Goal: Task Accomplishment & Management: Complete application form

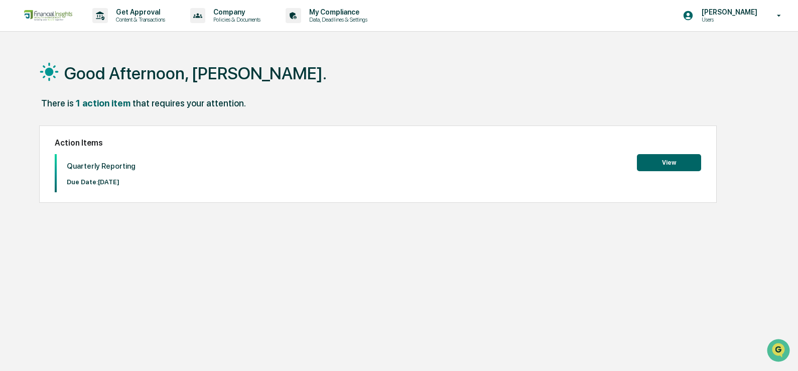
click at [684, 160] on button "View" at bounding box center [669, 162] width 64 height 17
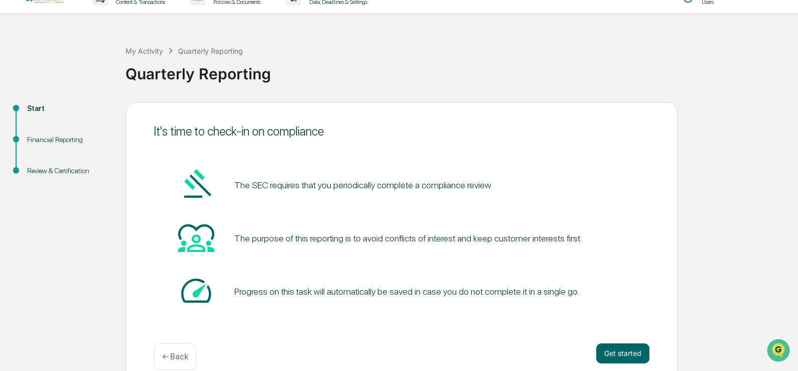
scroll to position [34, 0]
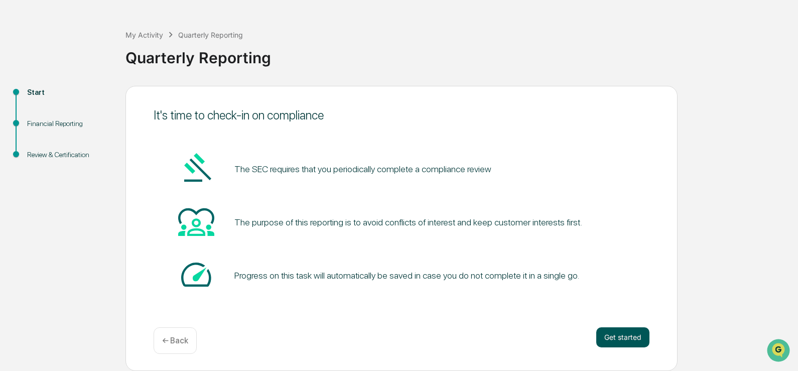
click at [624, 335] on button "Get started" at bounding box center [623, 337] width 53 height 20
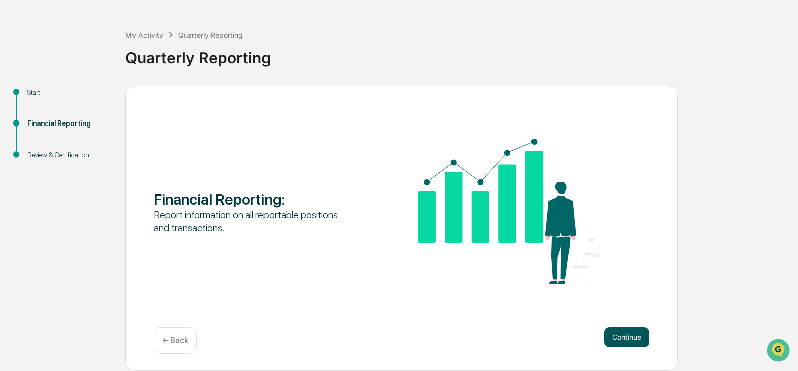
click at [640, 335] on button "Continue" at bounding box center [627, 337] width 45 height 20
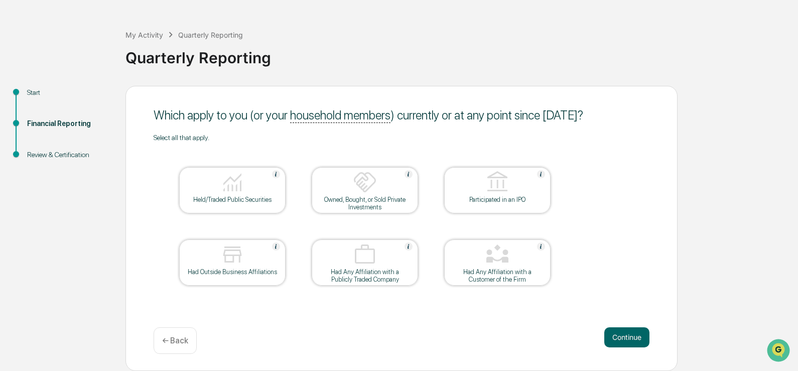
click at [255, 196] on div "Held/Traded Public Securities" at bounding box center [232, 200] width 90 height 8
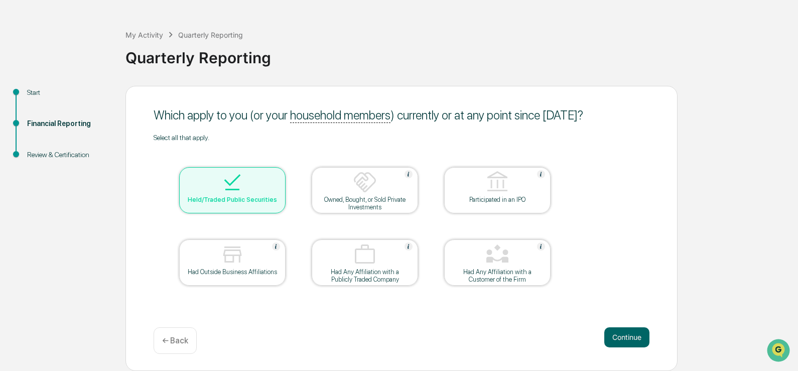
click at [368, 185] on img at bounding box center [365, 182] width 24 height 24
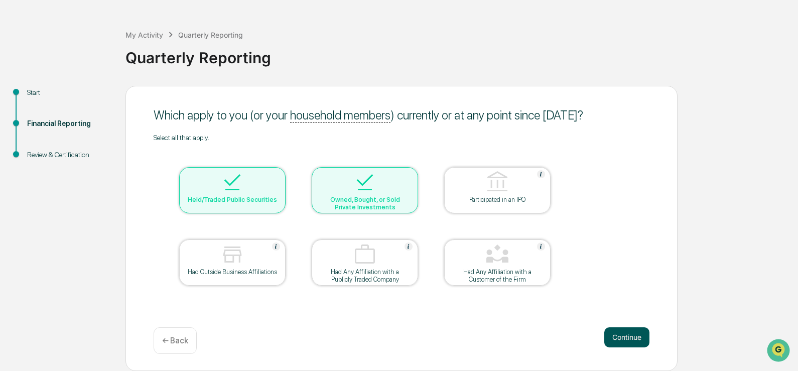
click at [643, 337] on button "Continue" at bounding box center [627, 337] width 45 height 20
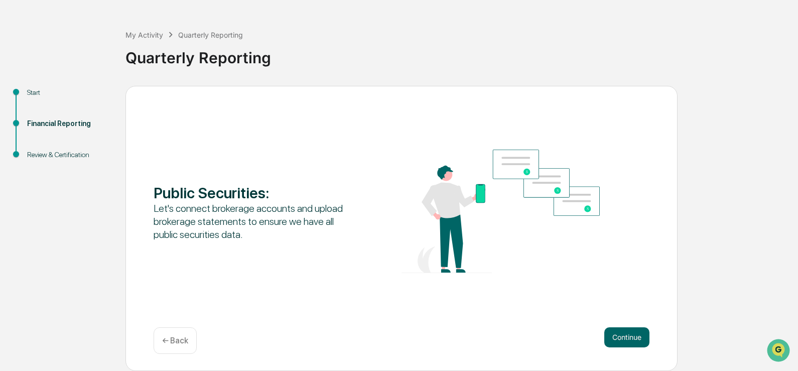
click at [643, 337] on button "Continue" at bounding box center [627, 337] width 45 height 20
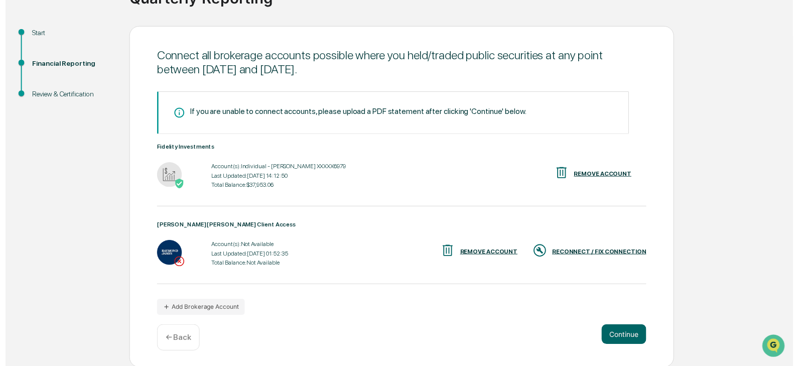
scroll to position [94, 0]
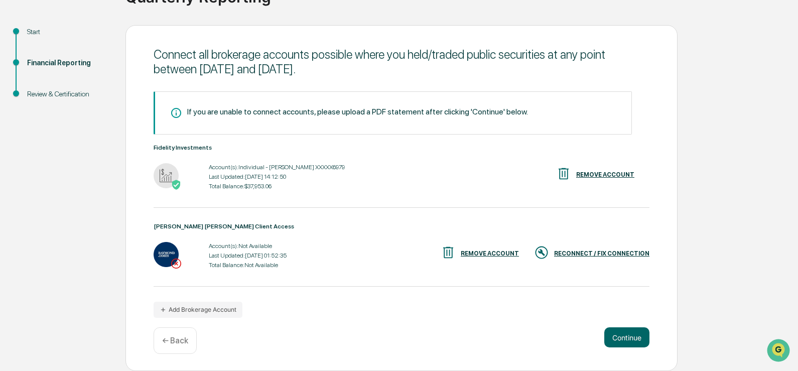
click at [609, 251] on div "RECONNECT / FIX CONNECTION" at bounding box center [601, 253] width 95 height 7
click at [499, 302] on div "If you are unable to connect accounts, please upload a PDF statement after clic…" at bounding box center [402, 204] width 496 height 226
click at [624, 337] on button "Continue" at bounding box center [627, 337] width 45 height 20
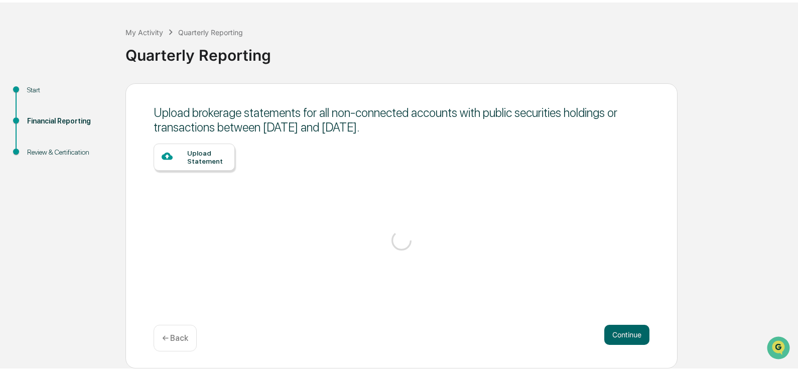
scroll to position [34, 0]
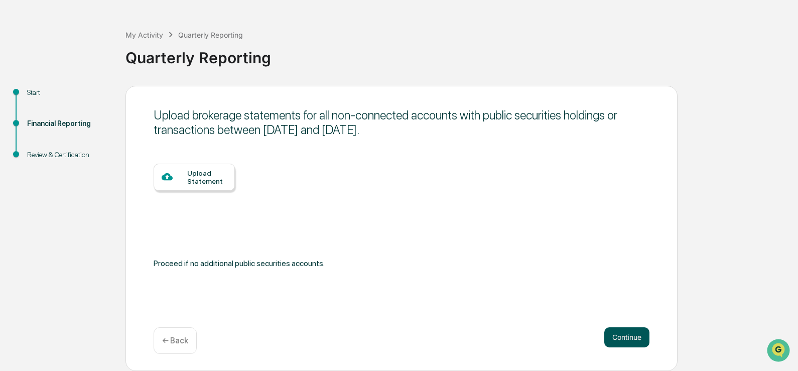
click at [627, 335] on button "Continue" at bounding box center [627, 337] width 45 height 20
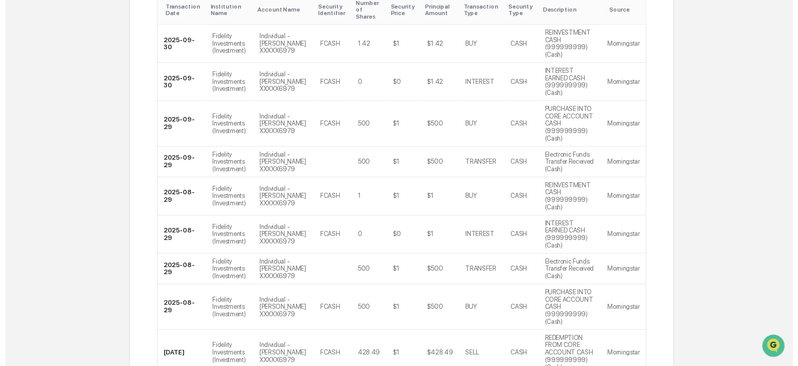
scroll to position [358, 0]
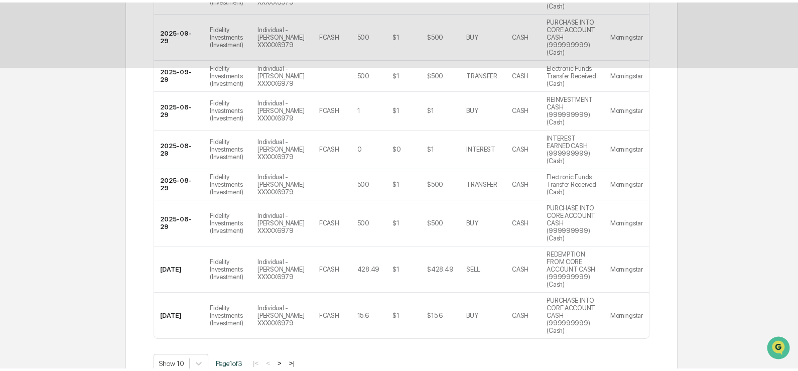
scroll to position [34, 0]
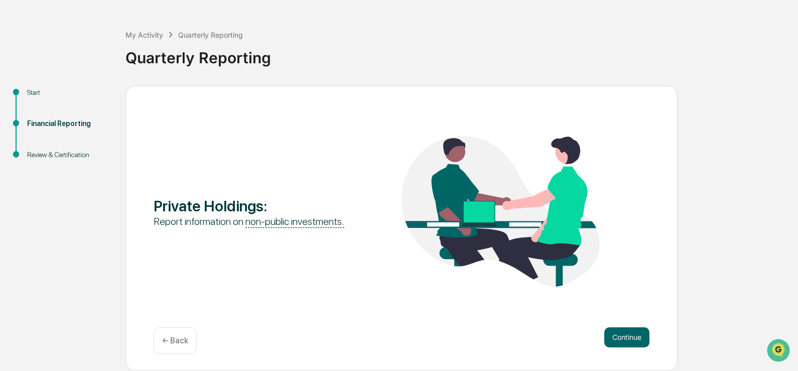
click at [627, 339] on button "Continue" at bounding box center [627, 337] width 45 height 20
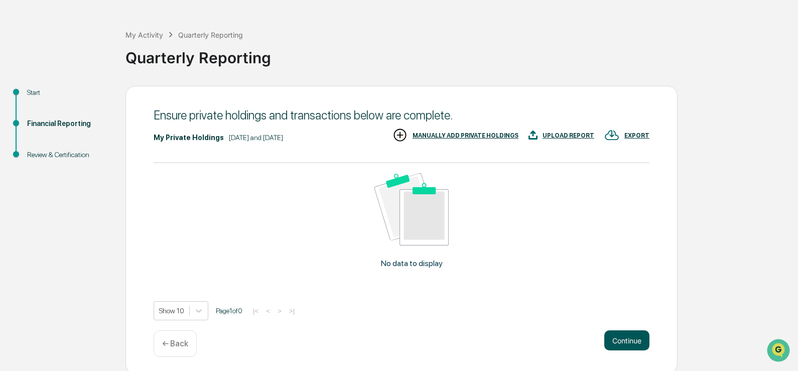
click at [626, 337] on button "Continue" at bounding box center [627, 340] width 45 height 20
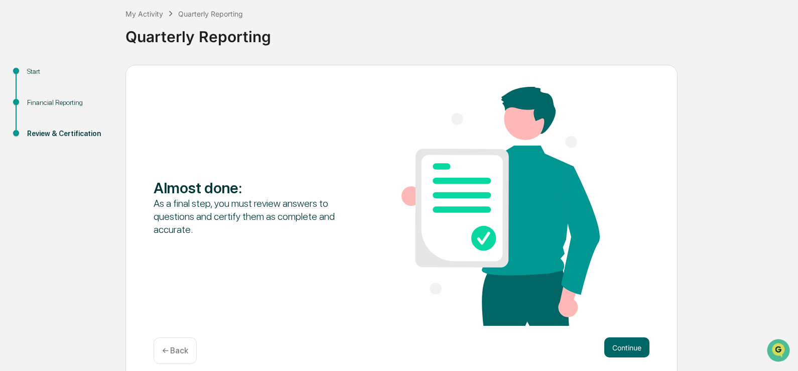
scroll to position [65, 0]
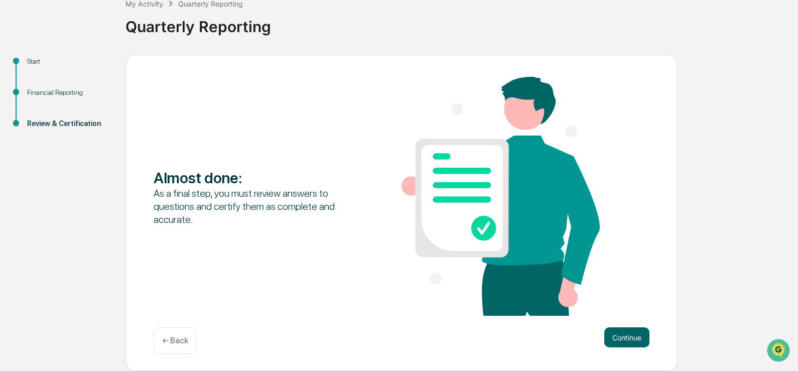
click at [626, 337] on button "Continue" at bounding box center [627, 337] width 45 height 20
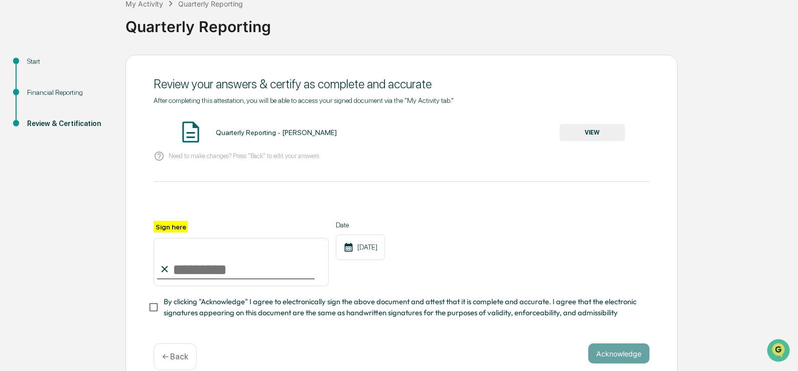
click at [206, 266] on input "Sign here" at bounding box center [241, 262] width 175 height 48
type input "**********"
click at [616, 352] on button "Acknowledge" at bounding box center [619, 353] width 61 height 20
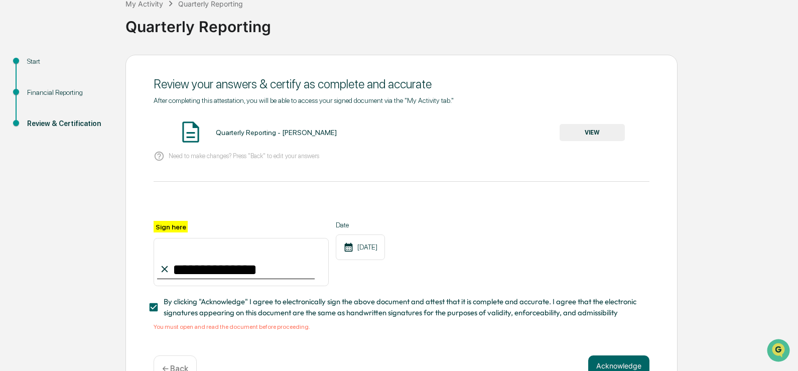
scroll to position [96, 0]
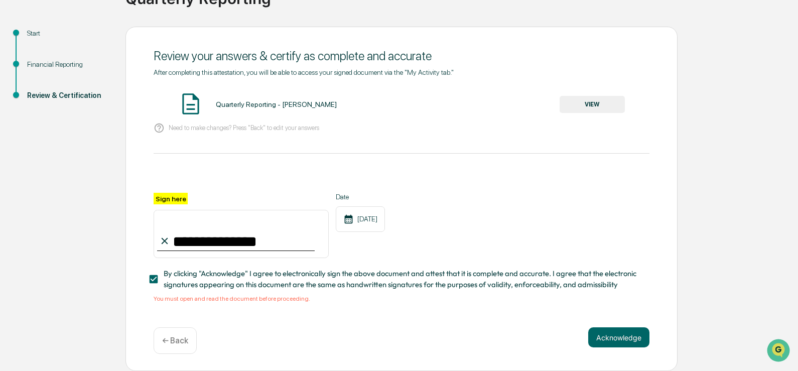
click at [257, 102] on div "Quarterly Reporting - [PERSON_NAME]" at bounding box center [276, 104] width 121 height 8
click at [590, 101] on button "VIEW" at bounding box center [592, 104] width 65 height 17
